Goal: Task Accomplishment & Management: Use online tool/utility

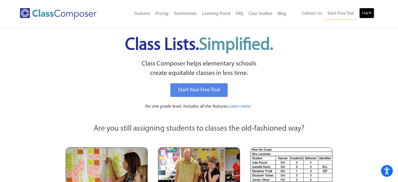
click at [372, 10] on link "Log In" at bounding box center [367, 13] width 15 height 10
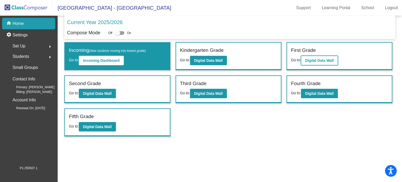
click at [318, 59] on b "Digital Data Wall" at bounding box center [319, 60] width 29 height 4
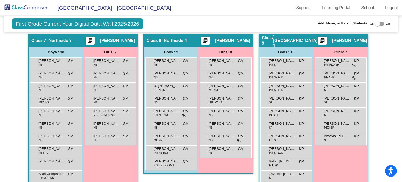
scroll to position [579, 0]
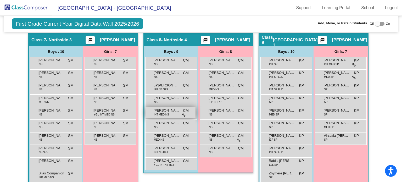
click at [163, 113] on span "INT MED NS" at bounding box center [161, 115] width 15 height 4
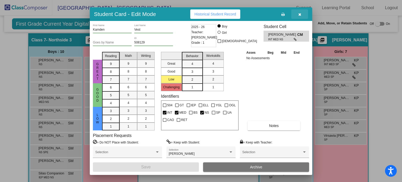
click at [302, 15] on button "button" at bounding box center [300, 13] width 17 height 9
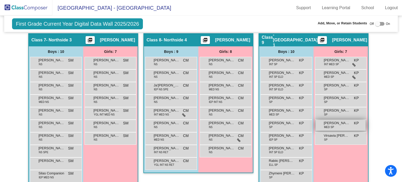
click at [331, 125] on span "MED SP" at bounding box center [329, 127] width 10 height 4
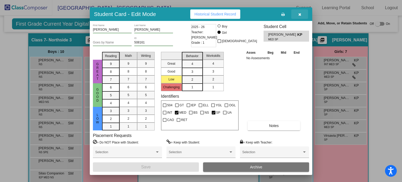
click at [304, 14] on button "button" at bounding box center [300, 13] width 17 height 9
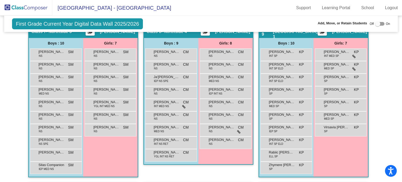
scroll to position [587, 2]
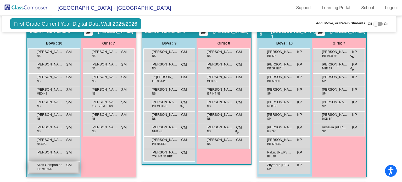
click at [47, 167] on span "IEP MED NS" at bounding box center [44, 169] width 15 height 4
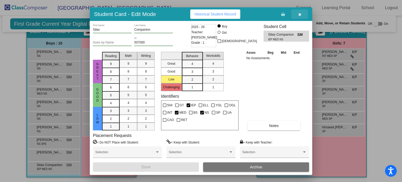
click at [303, 15] on button "button" at bounding box center [300, 13] width 17 height 9
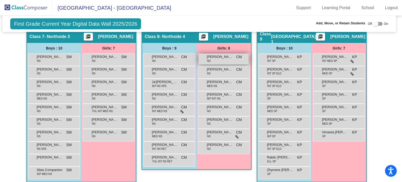
scroll to position [584, 2]
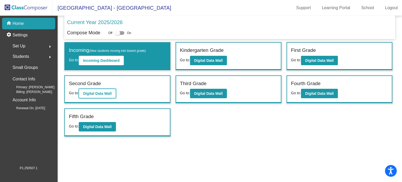
click at [105, 90] on button "Digital Data Wall" at bounding box center [97, 93] width 37 height 9
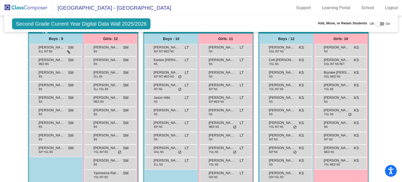
scroll to position [461, 0]
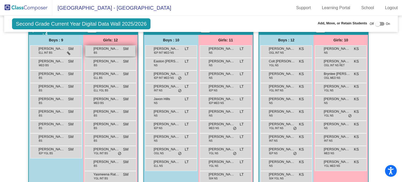
click at [105, 52] on div "[PERSON_NAME] BS SM lock do_not_disturb_alt" at bounding box center [110, 51] width 50 height 11
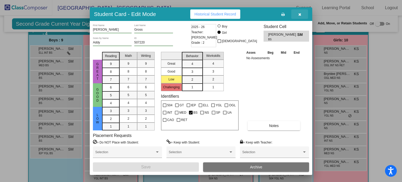
click at [302, 12] on button "button" at bounding box center [300, 13] width 17 height 9
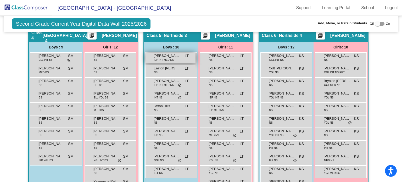
scroll to position [452, 0]
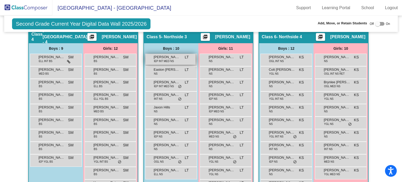
click at [177, 56] on span "[PERSON_NAME]" at bounding box center [167, 56] width 26 height 5
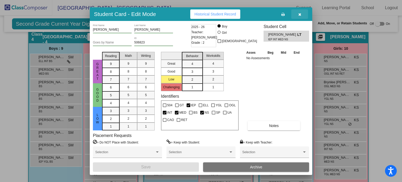
click at [300, 13] on icon "button" at bounding box center [300, 15] width 3 height 4
